Goal: Find specific page/section: Find specific page/section

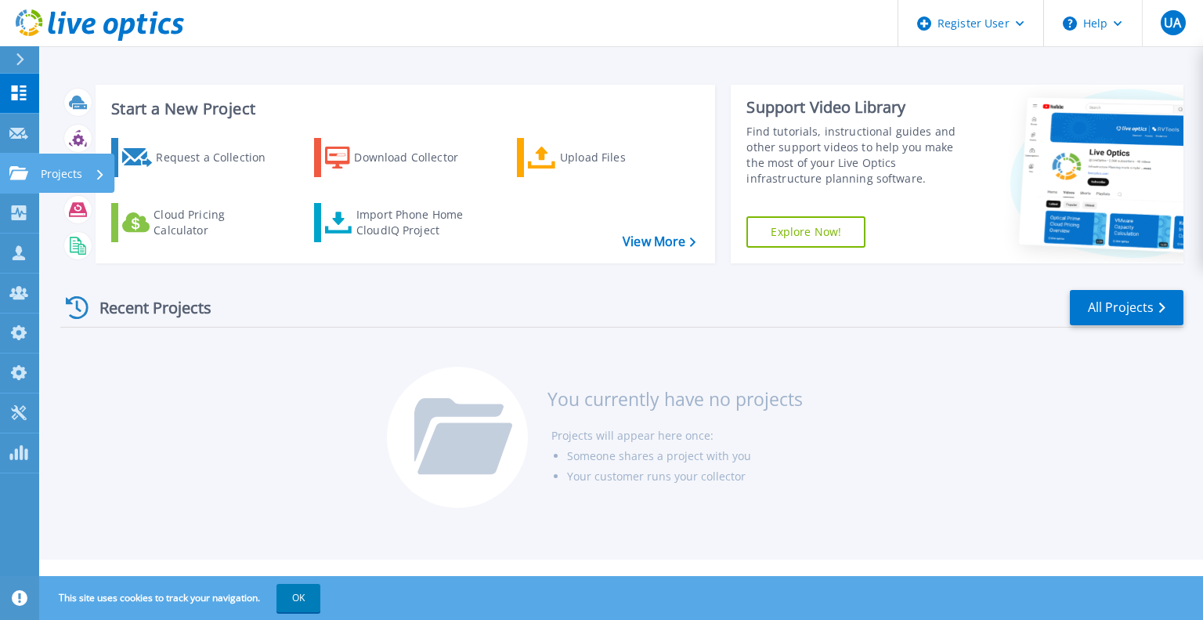
click at [32, 172] on link "Projects Projects" at bounding box center [19, 174] width 39 height 40
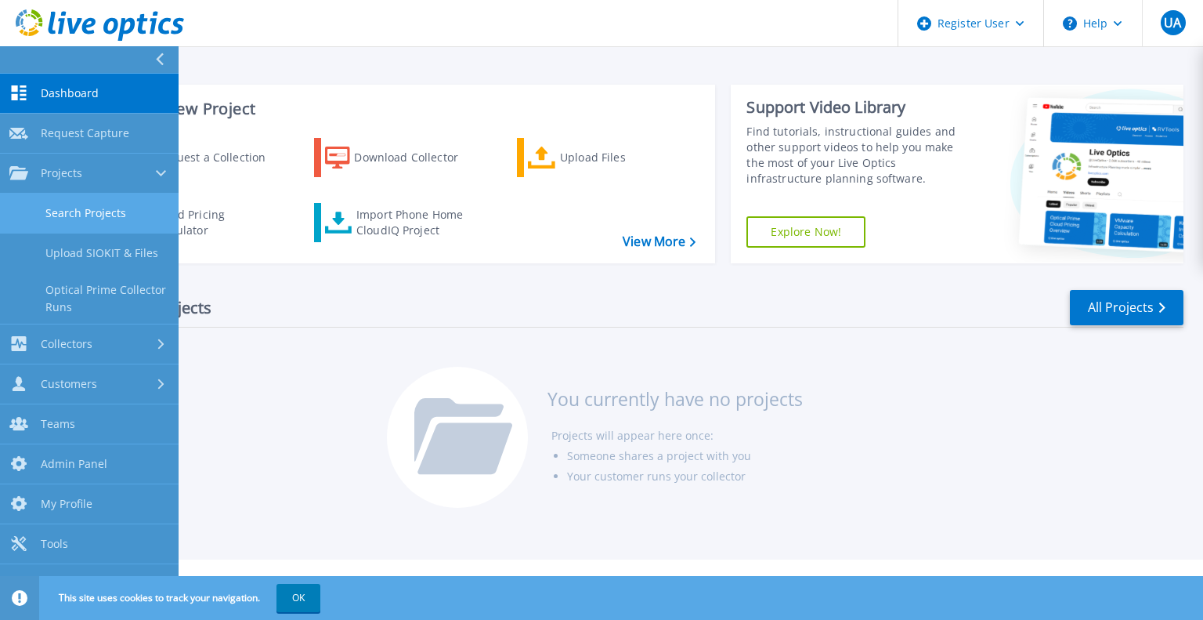
click at [95, 204] on link "Search Projects" at bounding box center [89, 213] width 179 height 40
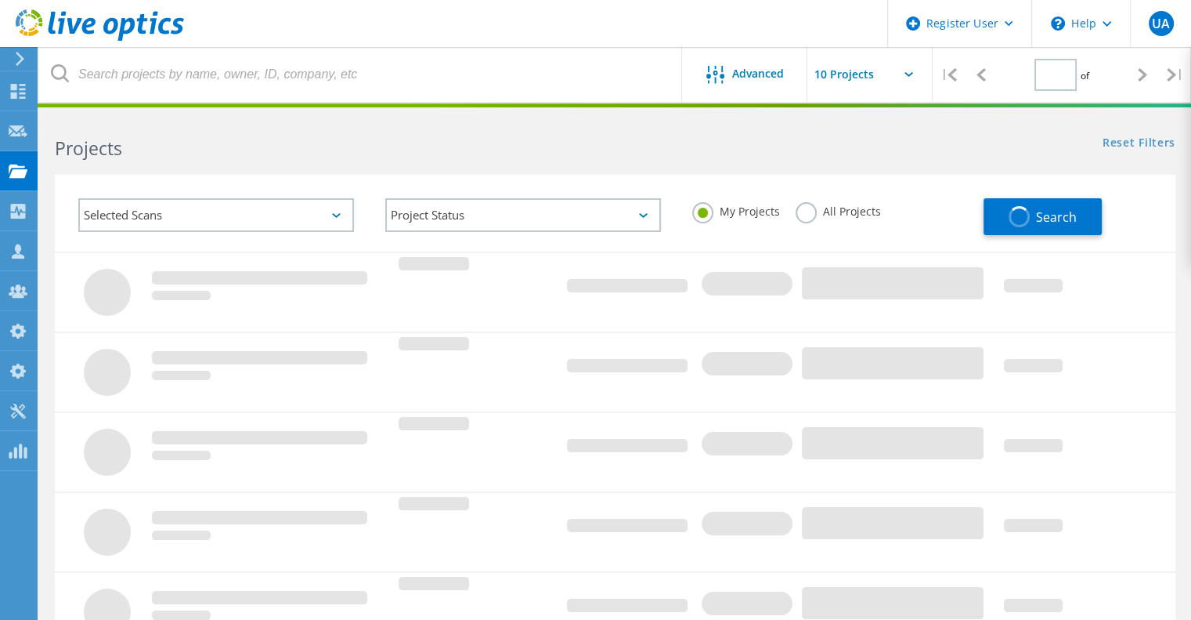
type input "1"
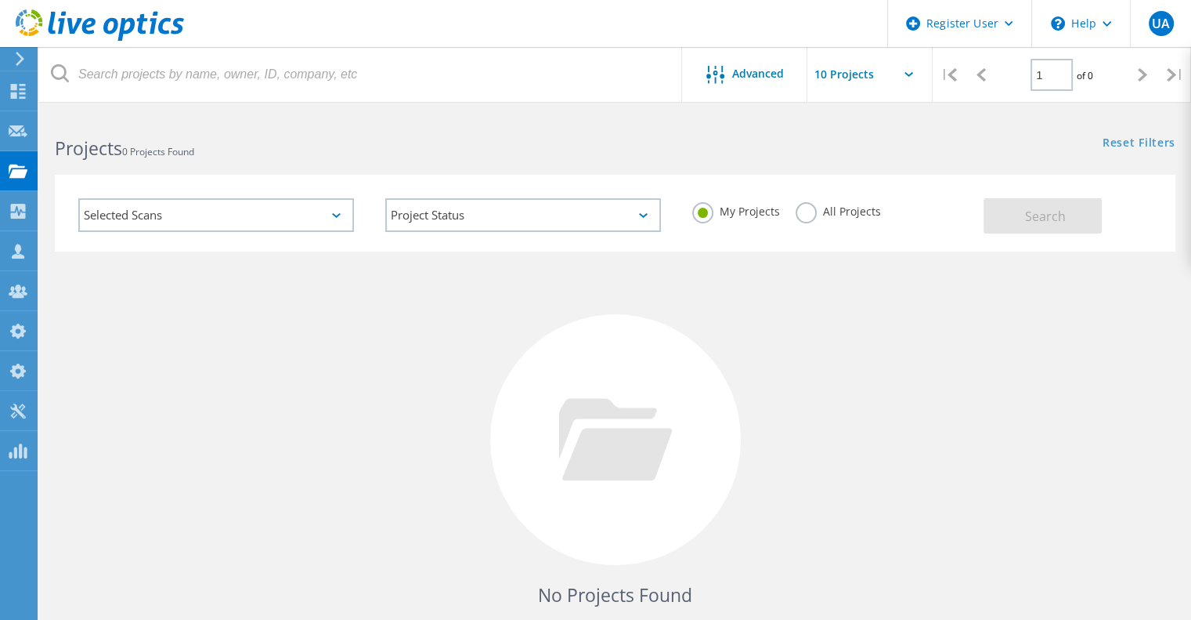
click at [806, 213] on label "All Projects" at bounding box center [838, 209] width 85 height 15
click at [0, 0] on input "All Projects" at bounding box center [0, 0] width 0 height 0
click at [1029, 204] on button "Search" at bounding box center [1043, 215] width 118 height 35
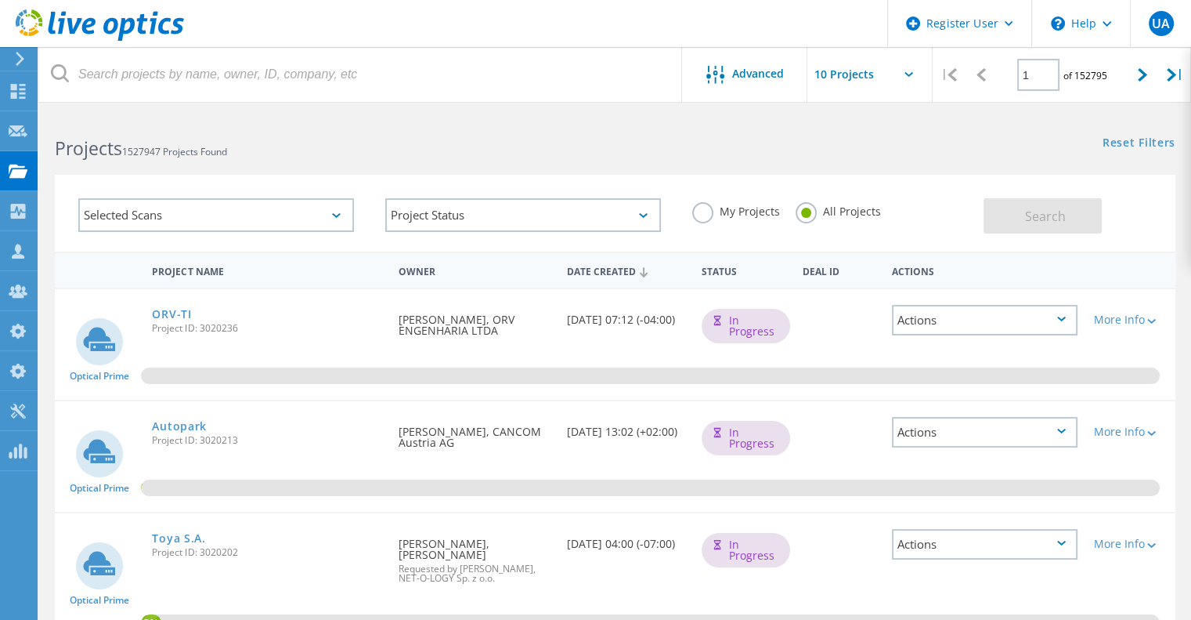
click at [285, 217] on div "Selected Scans" at bounding box center [216, 215] width 276 height 34
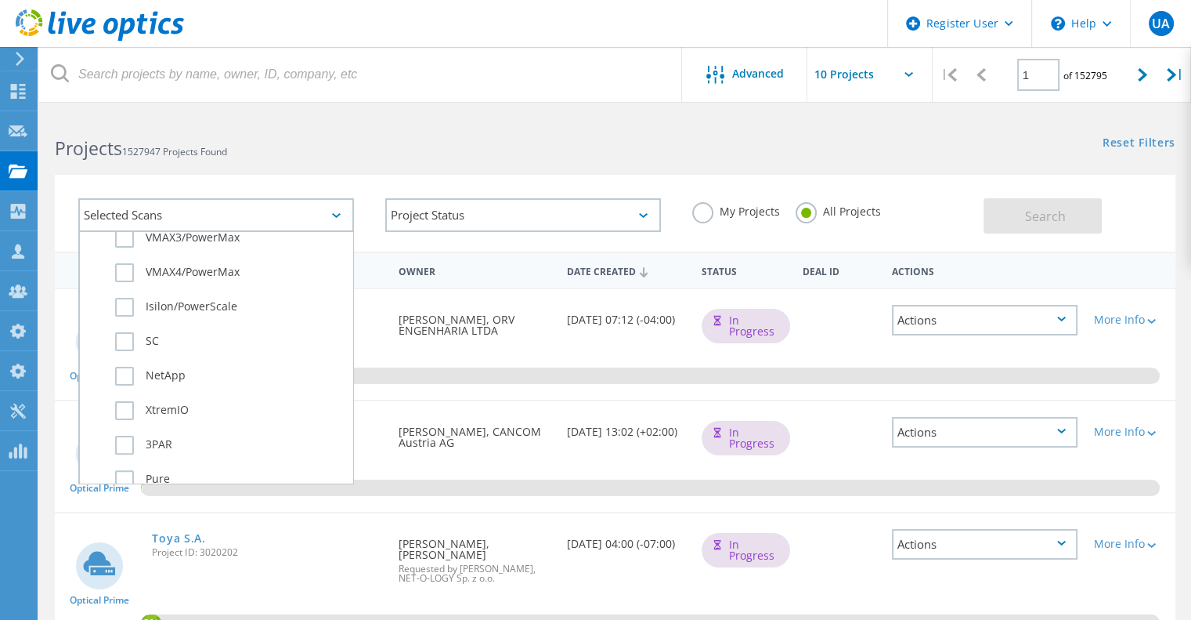
scroll to position [617, 0]
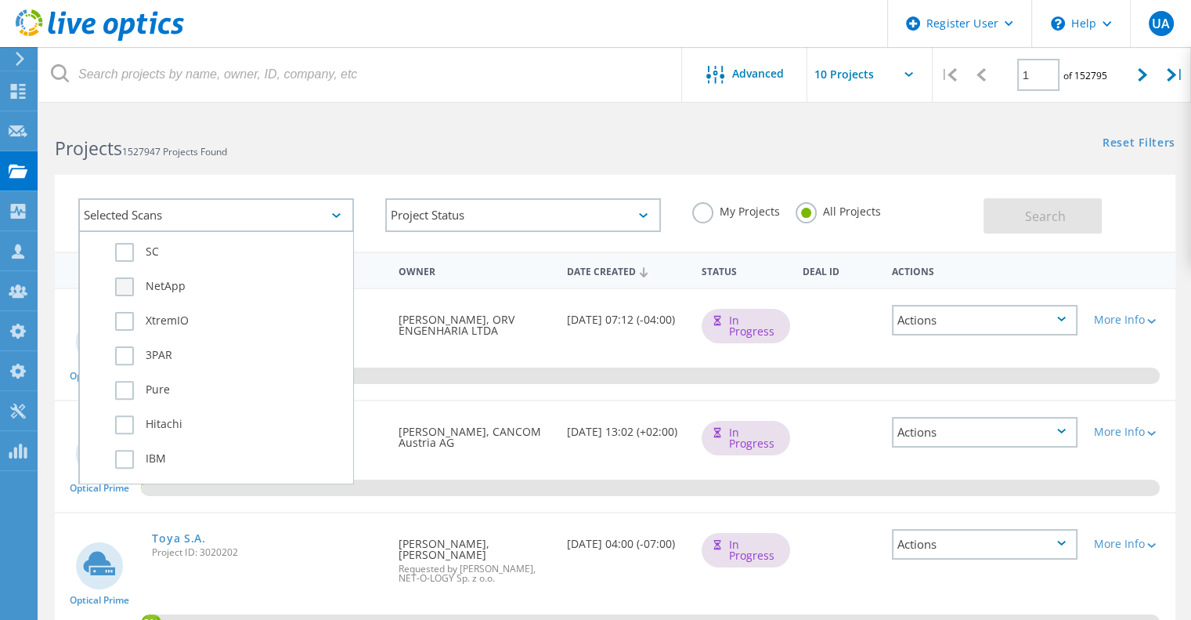
click at [179, 287] on label "NetApp" at bounding box center [230, 286] width 230 height 19
click at [0, 0] on input "NetApp" at bounding box center [0, 0] width 0 height 0
click at [1058, 208] on span "Search" at bounding box center [1045, 216] width 41 height 17
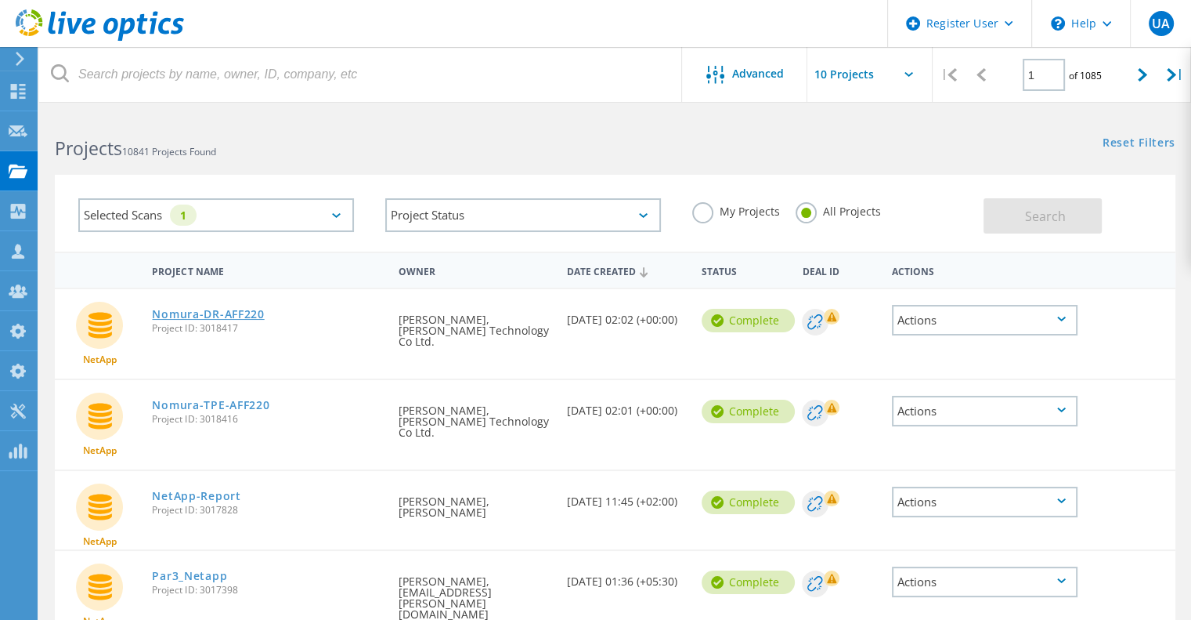
click at [235, 317] on link "Nomura-DR-AFF220" at bounding box center [208, 314] width 112 height 11
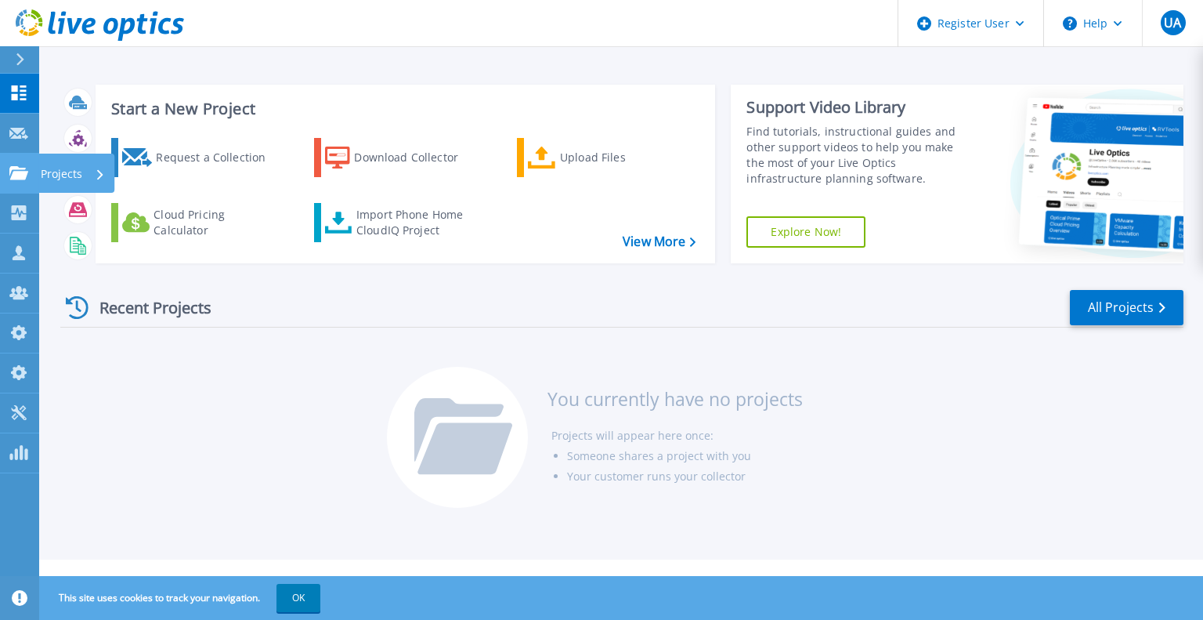
click at [31, 174] on link "Projects Projects" at bounding box center [19, 174] width 39 height 40
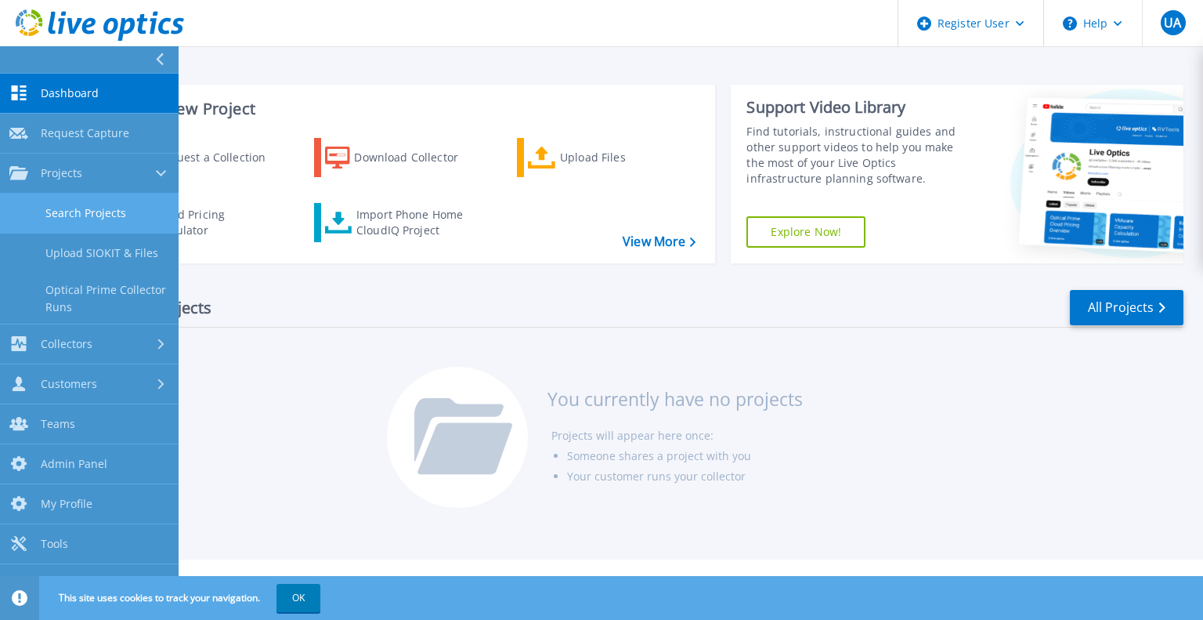
click at [121, 211] on link "Search Projects" at bounding box center [89, 213] width 179 height 40
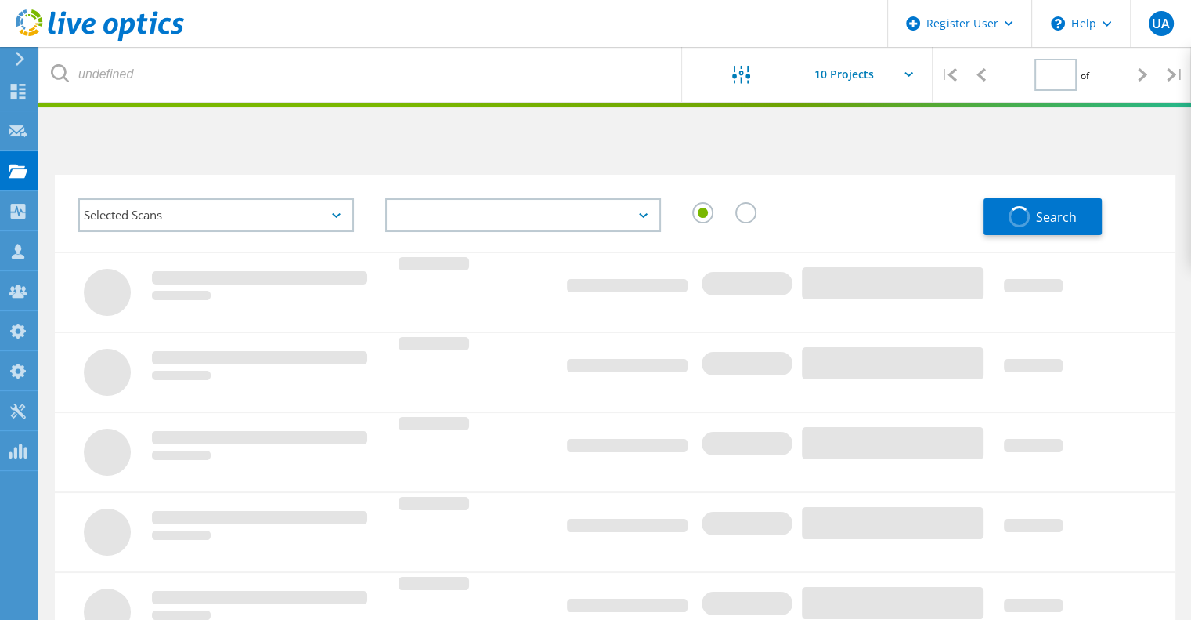
type input "1"
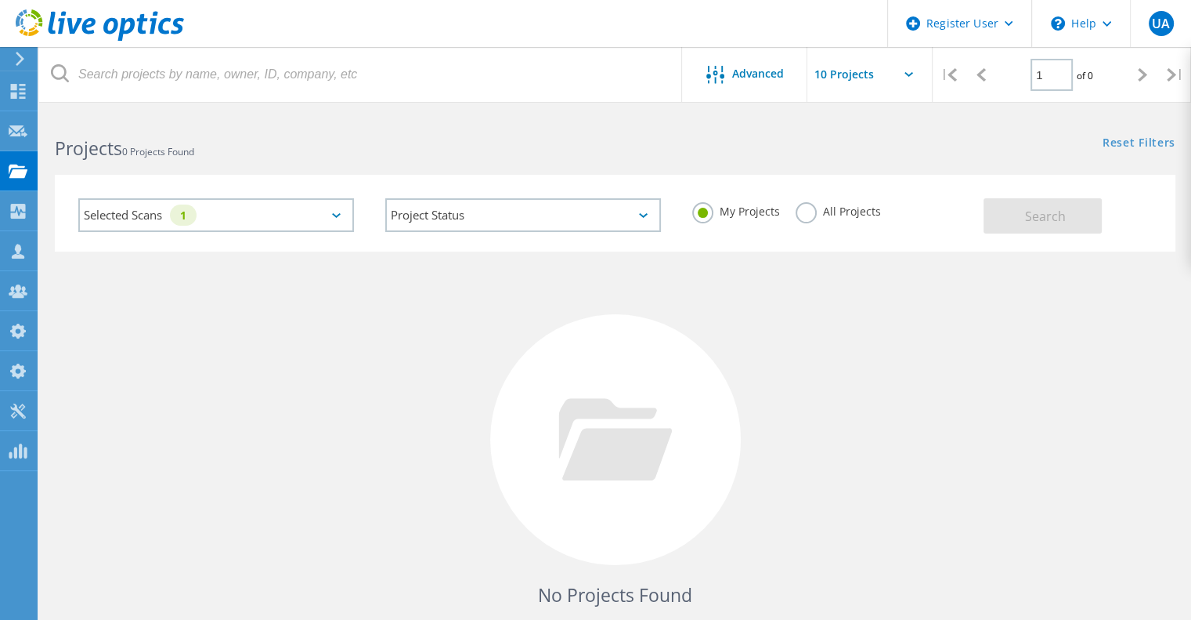
click at [306, 217] on div "Selected Scans 1" at bounding box center [216, 215] width 276 height 34
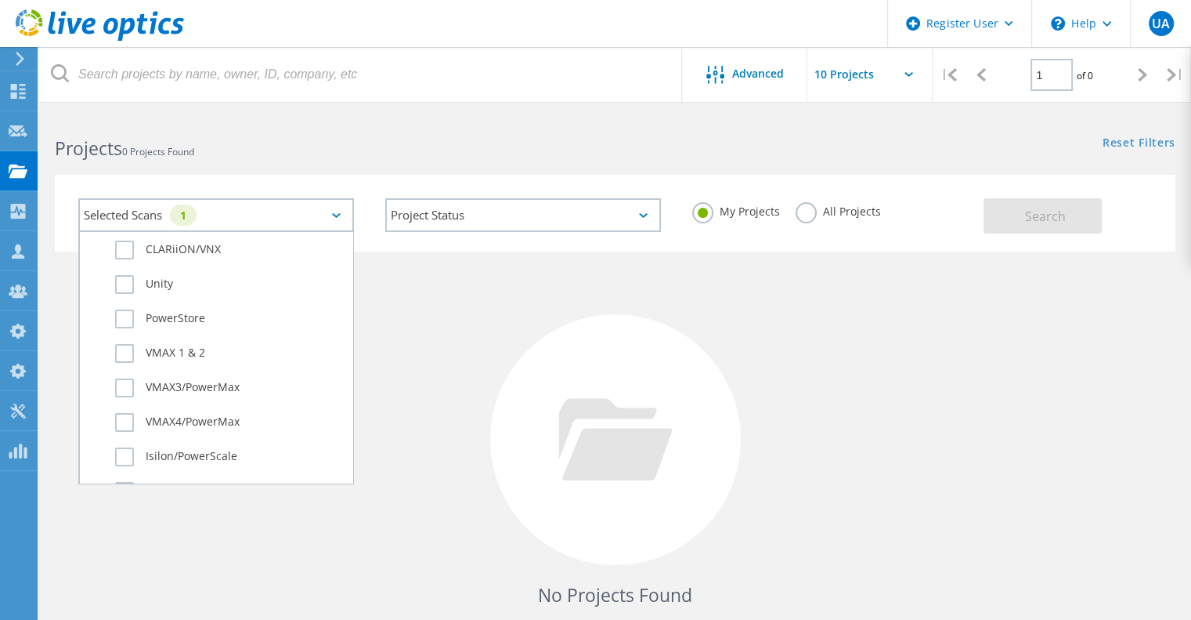
scroll to position [381, 0]
click at [168, 284] on label "Unity" at bounding box center [230, 281] width 230 height 19
click at [0, 0] on input "Unity" at bounding box center [0, 0] width 0 height 0
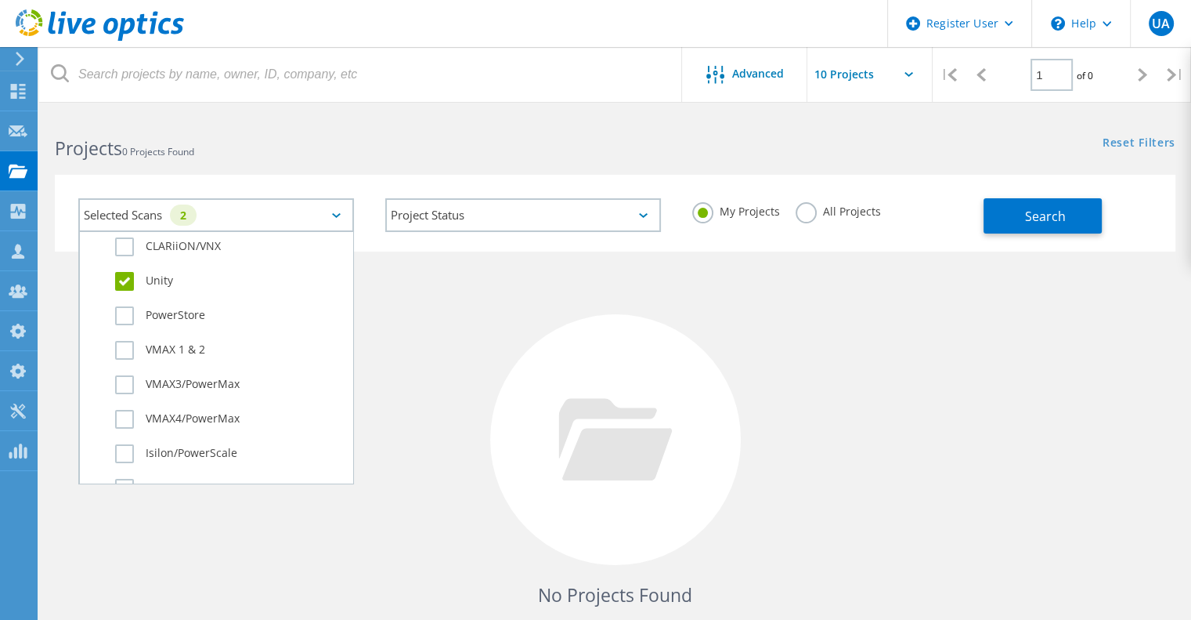
click at [806, 213] on label "All Projects" at bounding box center [838, 209] width 85 height 15
click at [0, 0] on input "All Projects" at bounding box center [0, 0] width 0 height 0
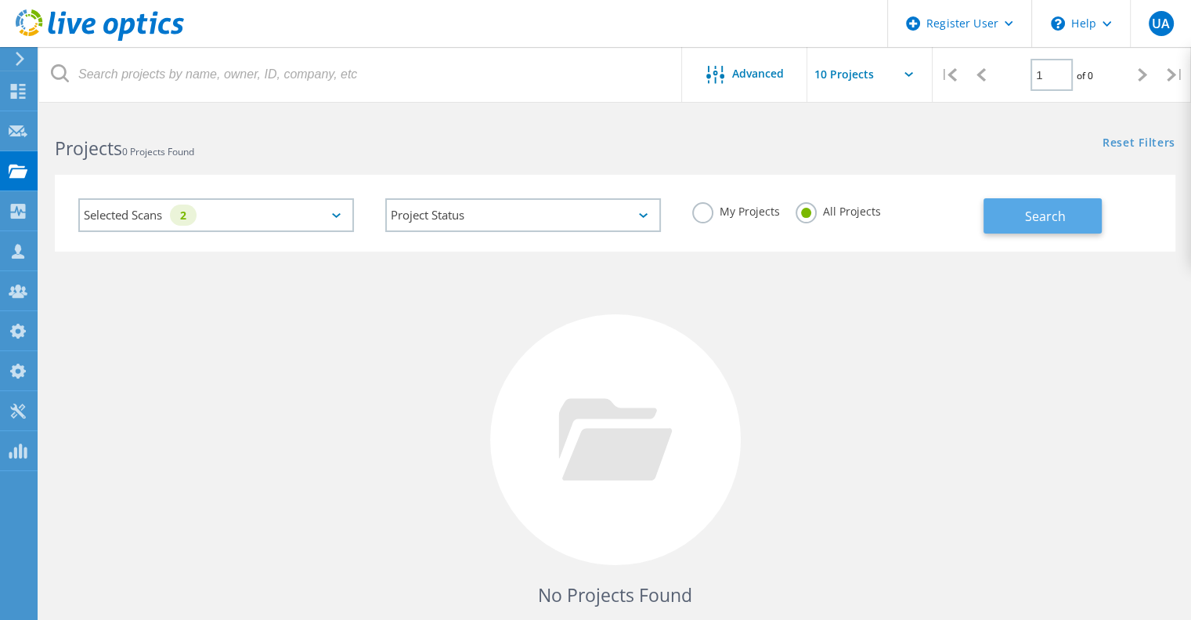
click at [1041, 219] on span "Search" at bounding box center [1045, 216] width 41 height 17
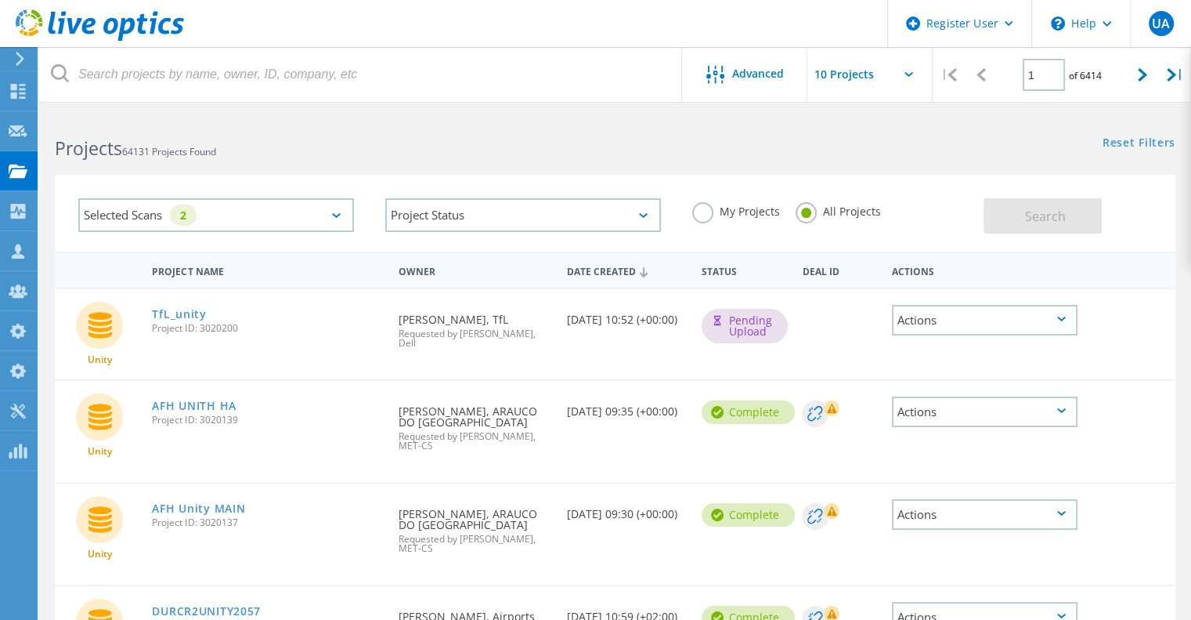
click at [223, 415] on span "Project ID: 3020139" at bounding box center [267, 419] width 231 height 9
copy span "3020139"
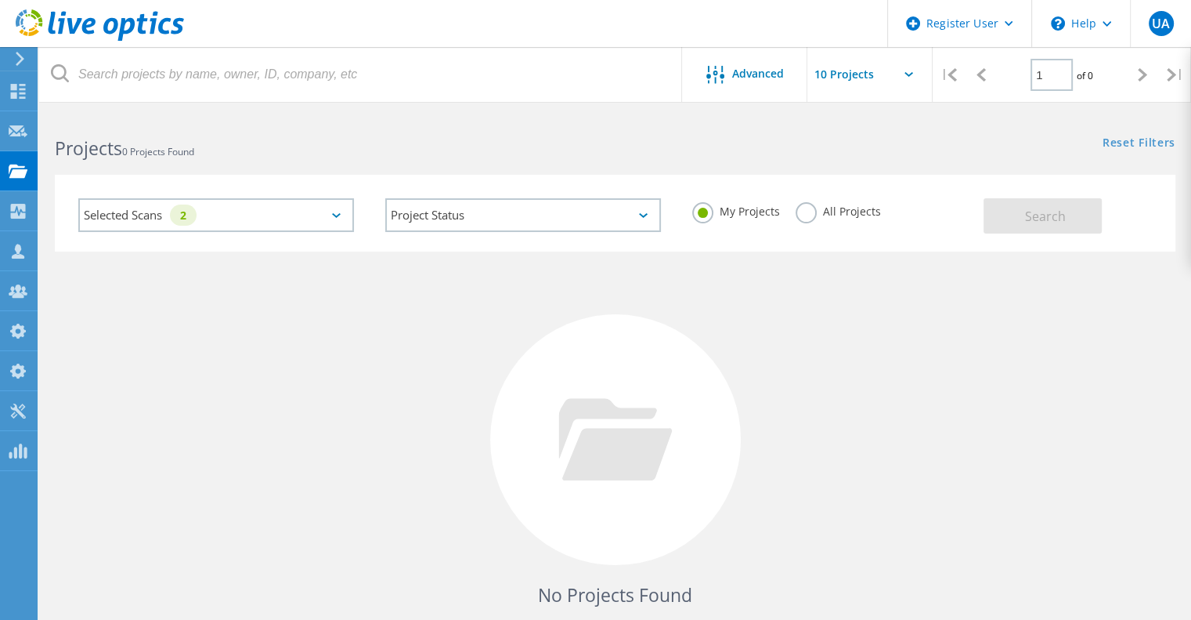
click at [183, 222] on div "2" at bounding box center [183, 214] width 27 height 21
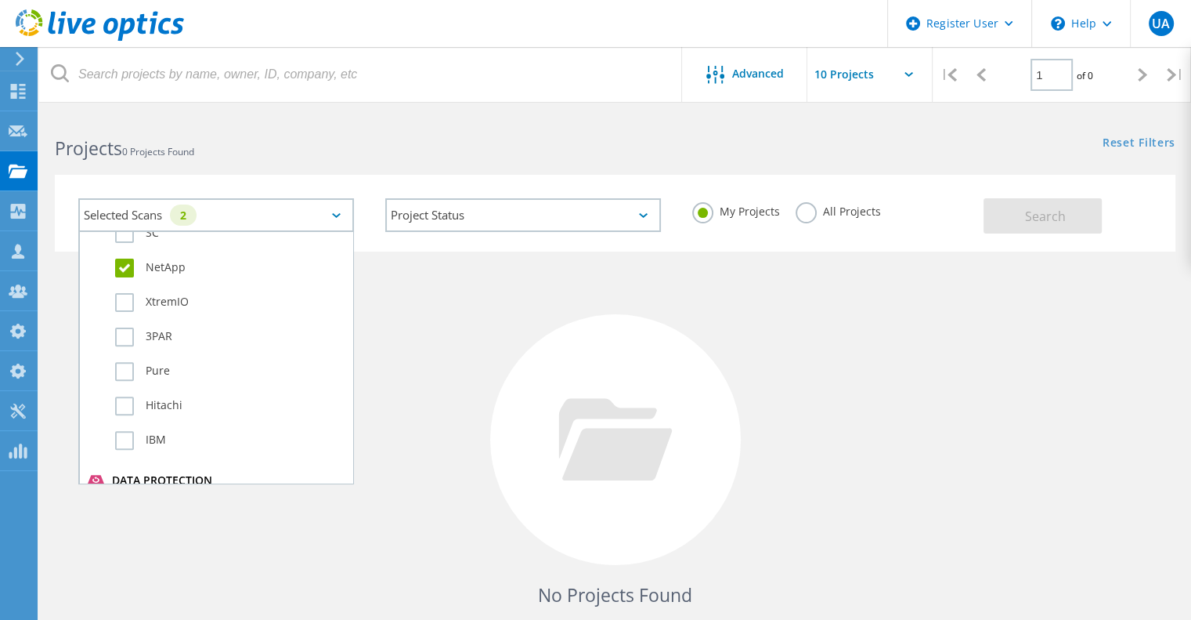
scroll to position [637, 0]
click at [158, 340] on label "3PAR" at bounding box center [230, 335] width 230 height 19
click at [0, 0] on input "3PAR" at bounding box center [0, 0] width 0 height 0
click at [801, 215] on label "All Projects" at bounding box center [838, 209] width 85 height 15
click at [0, 0] on input "All Projects" at bounding box center [0, 0] width 0 height 0
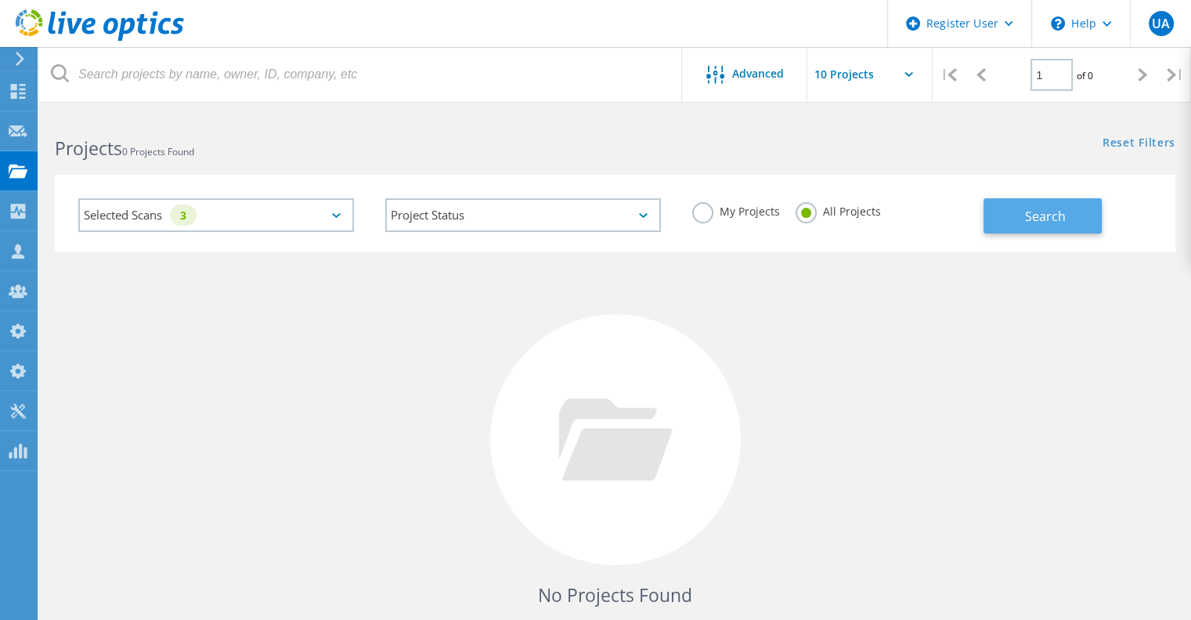
click at [1011, 219] on button "Search" at bounding box center [1043, 215] width 118 height 35
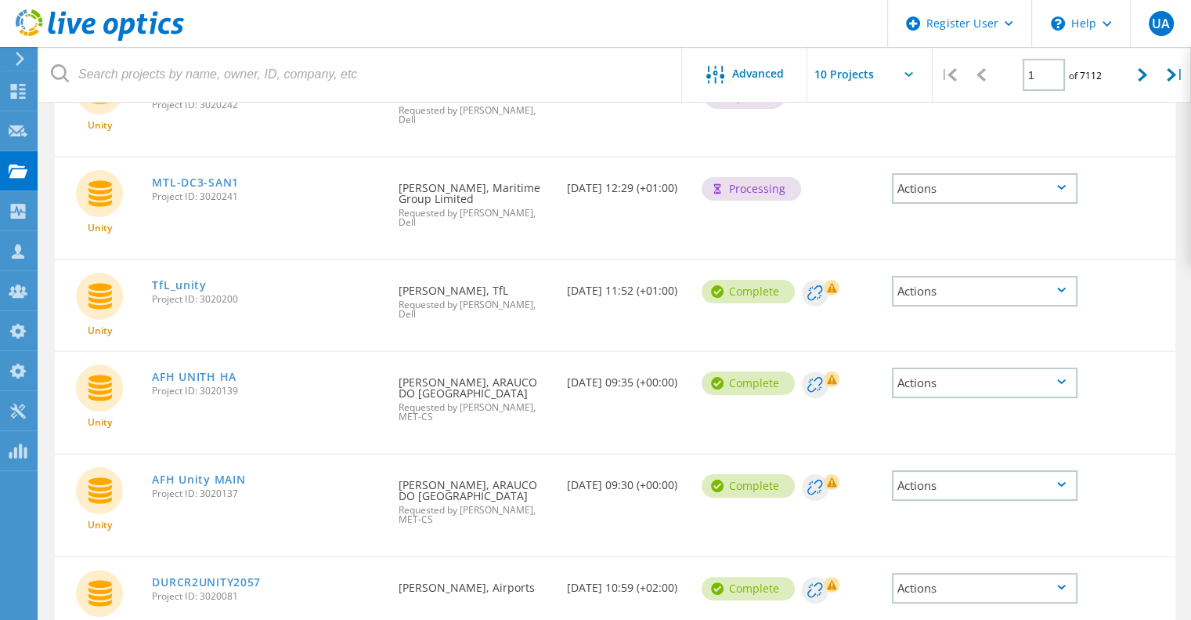
scroll to position [0, 0]
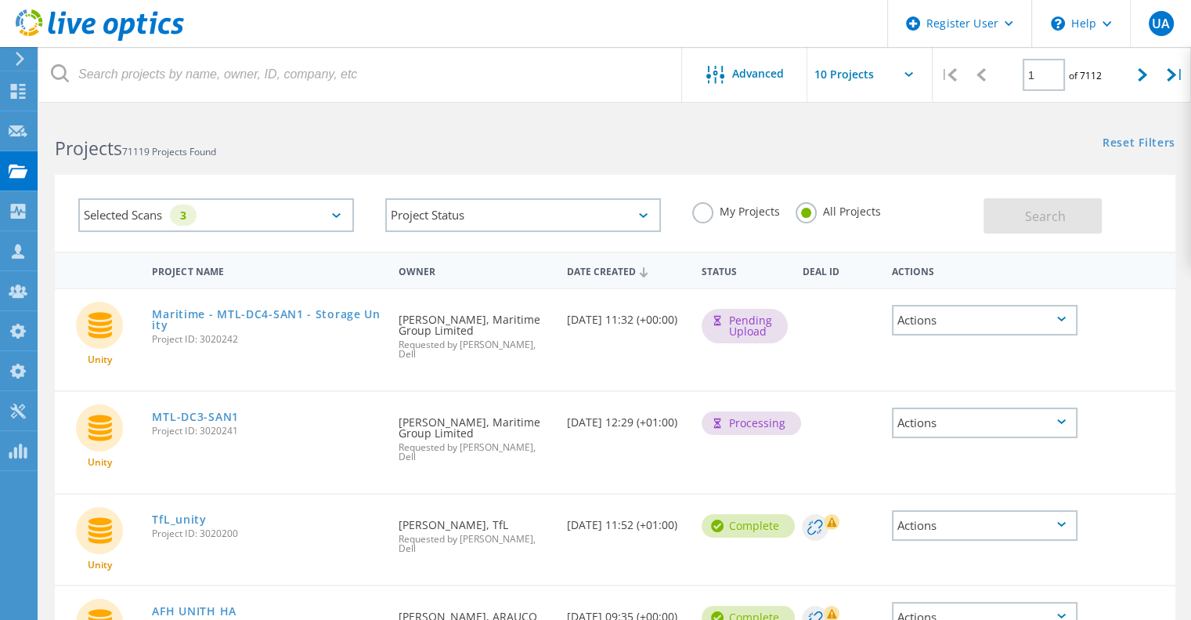
click at [193, 227] on div "Selected Scans 3" at bounding box center [216, 215] width 276 height 34
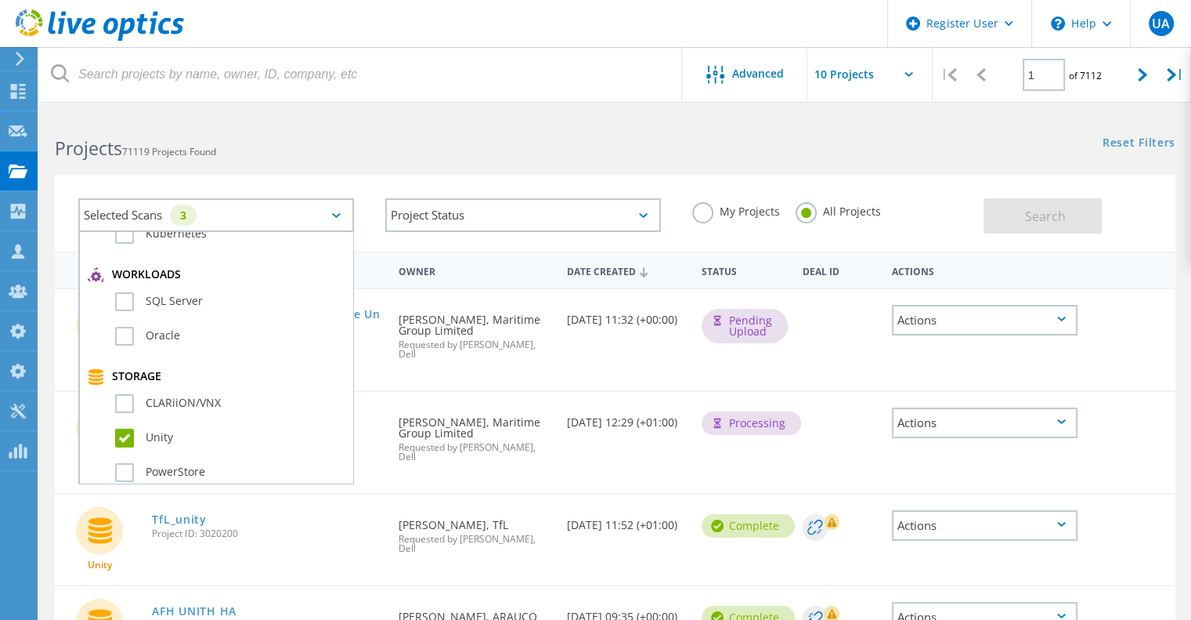
scroll to position [229, 0]
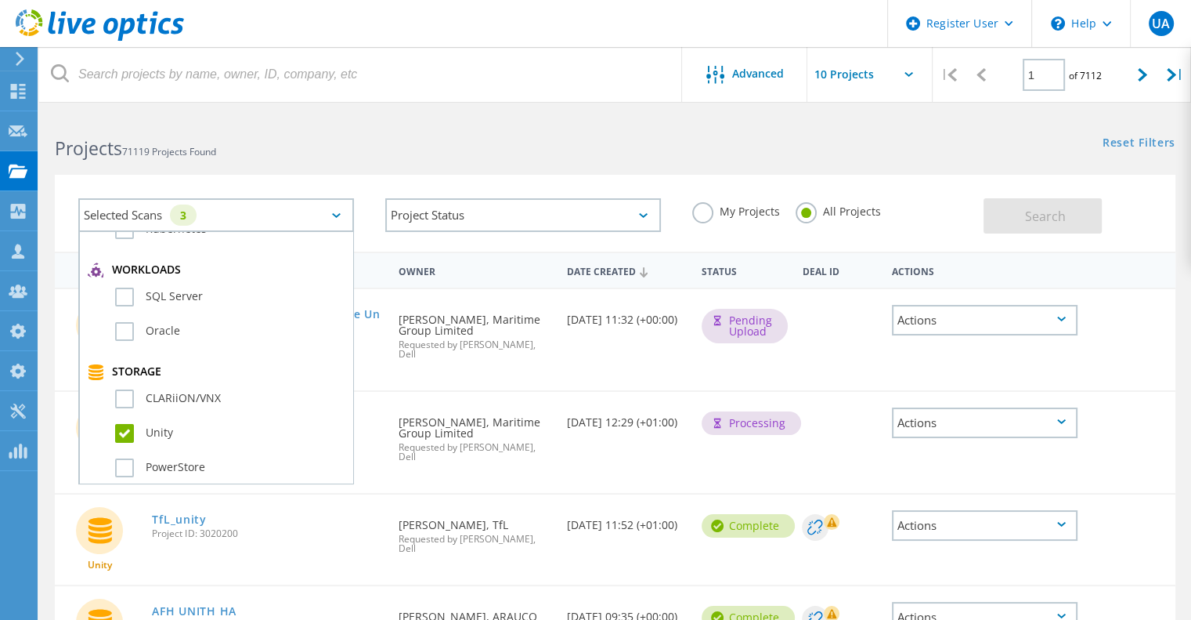
click at [240, 427] on label "Unity" at bounding box center [230, 433] width 230 height 19
click at [0, 0] on input "Unity" at bounding box center [0, 0] width 0 height 0
click at [1053, 224] on span "Search" at bounding box center [1045, 216] width 41 height 17
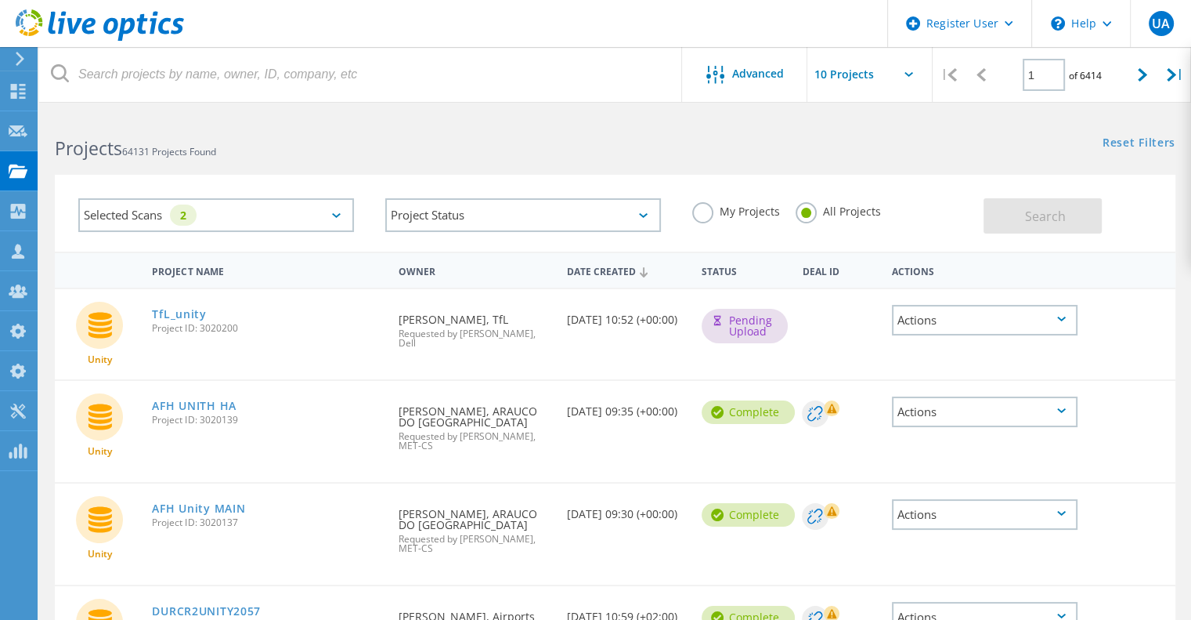
click at [171, 217] on div "Selected Scans 2" at bounding box center [216, 215] width 276 height 34
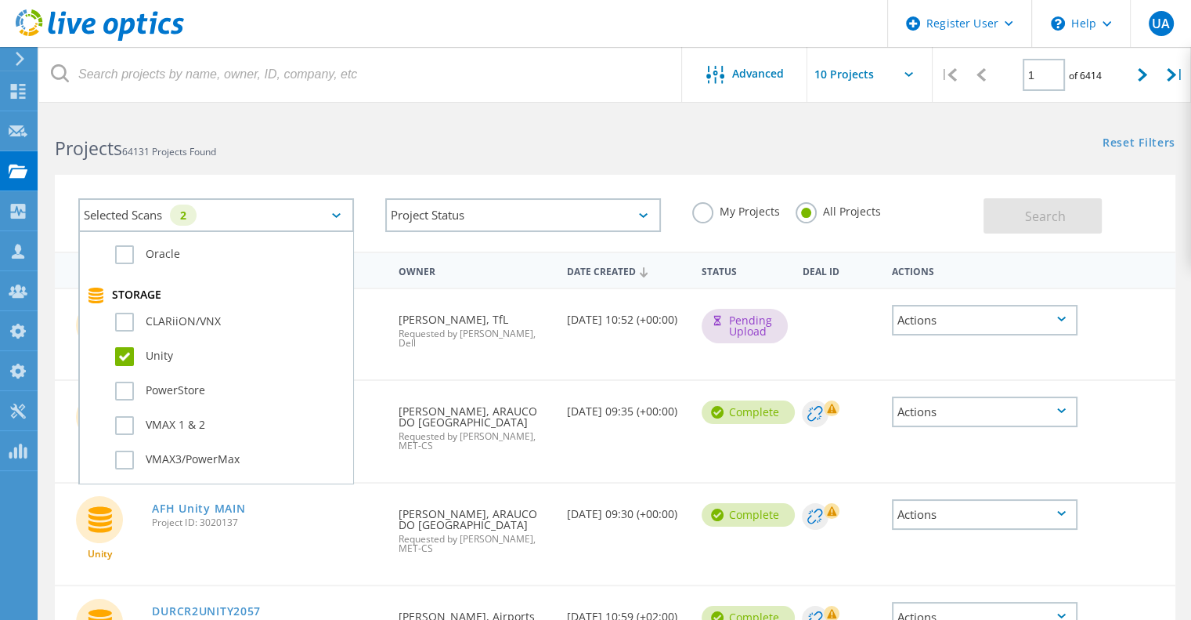
scroll to position [324, 0]
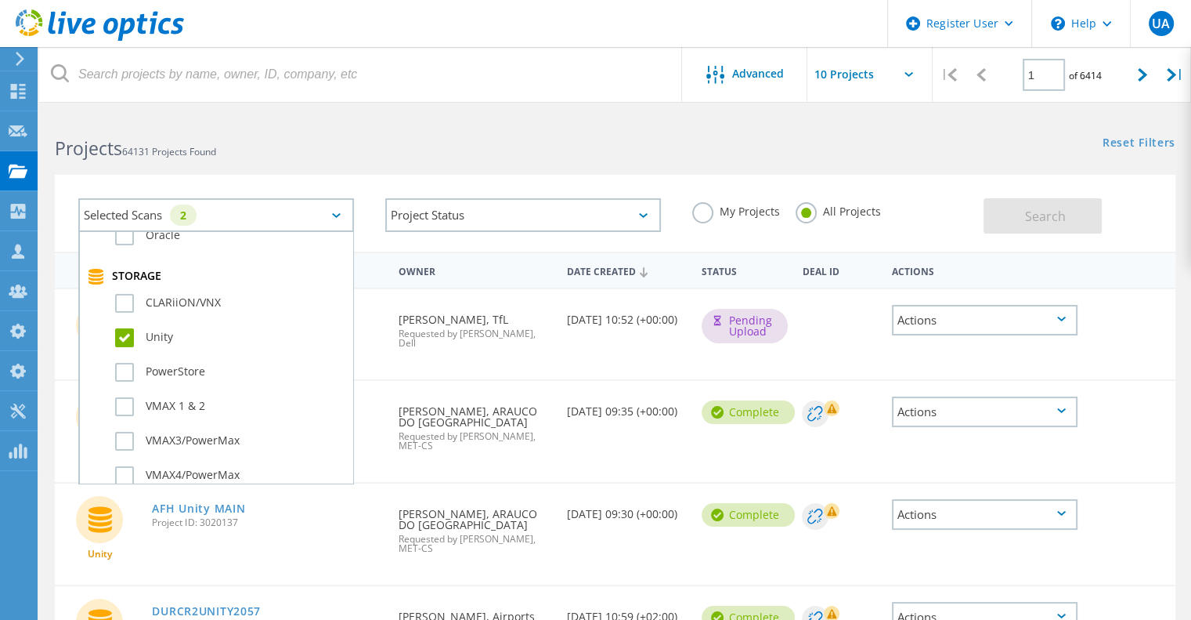
click at [168, 340] on label "Unity" at bounding box center [230, 337] width 230 height 19
click at [0, 0] on input "Unity" at bounding box center [0, 0] width 0 height 0
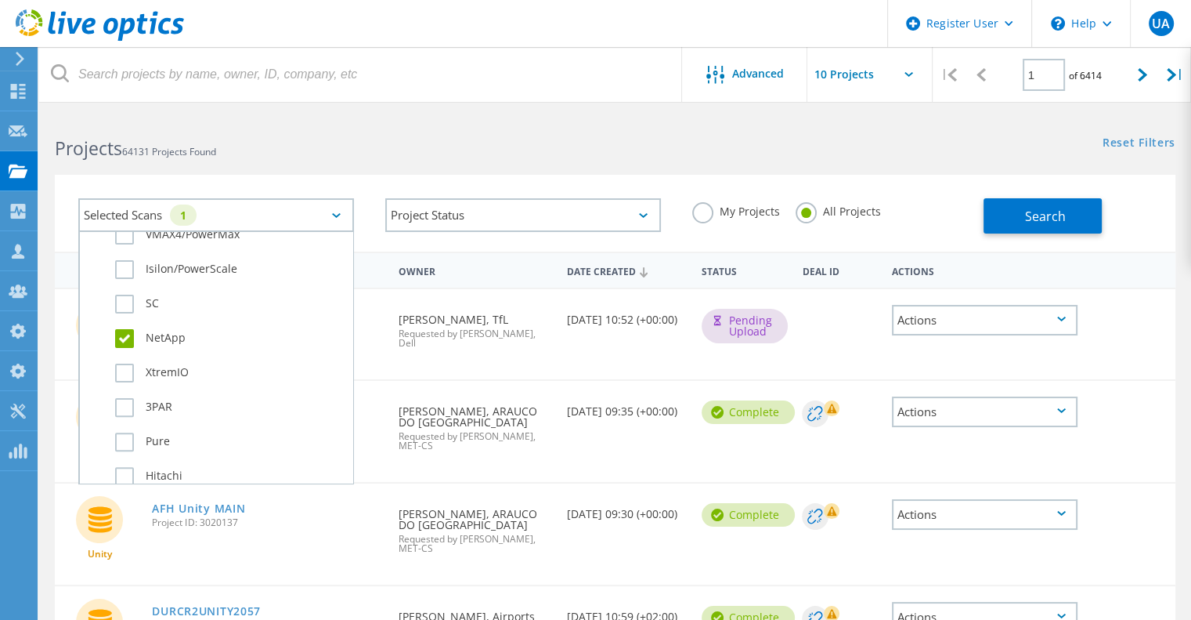
scroll to position [581, 0]
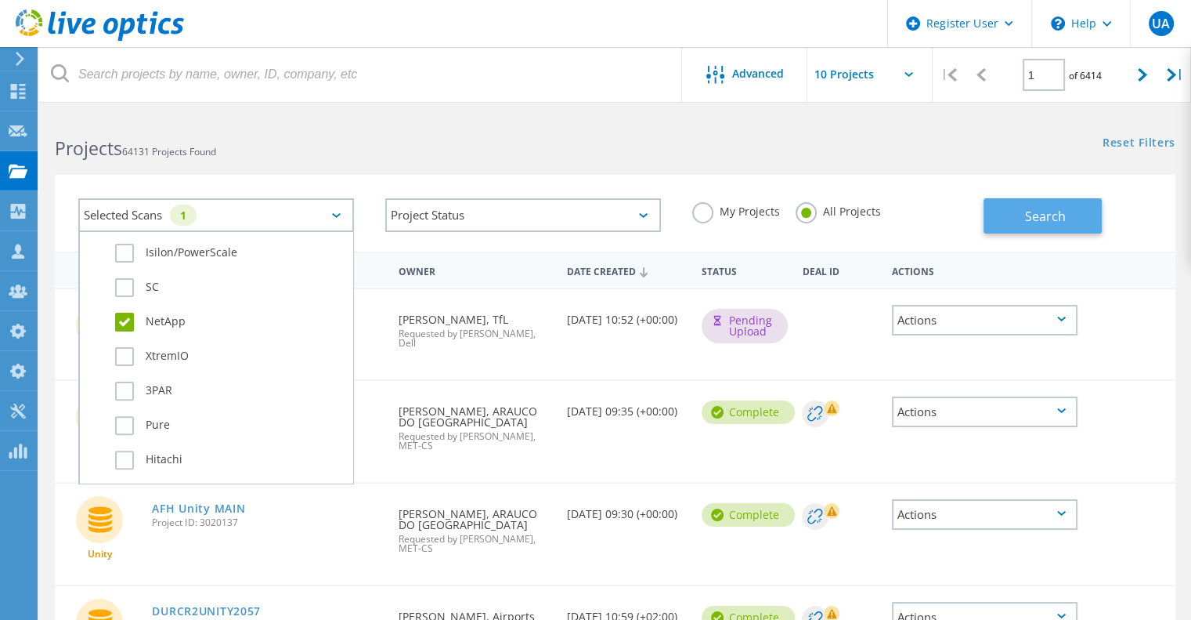
click at [1025, 219] on span "Search" at bounding box center [1045, 216] width 41 height 17
